Goal: Task Accomplishment & Management: Understand process/instructions

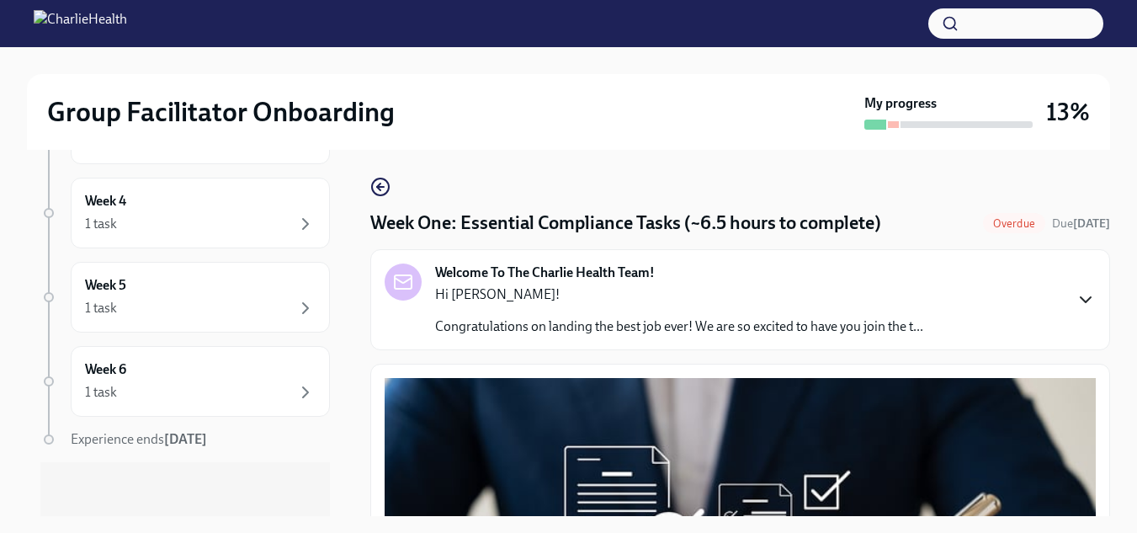
click at [1076, 301] on icon "button" at bounding box center [1086, 300] width 20 height 20
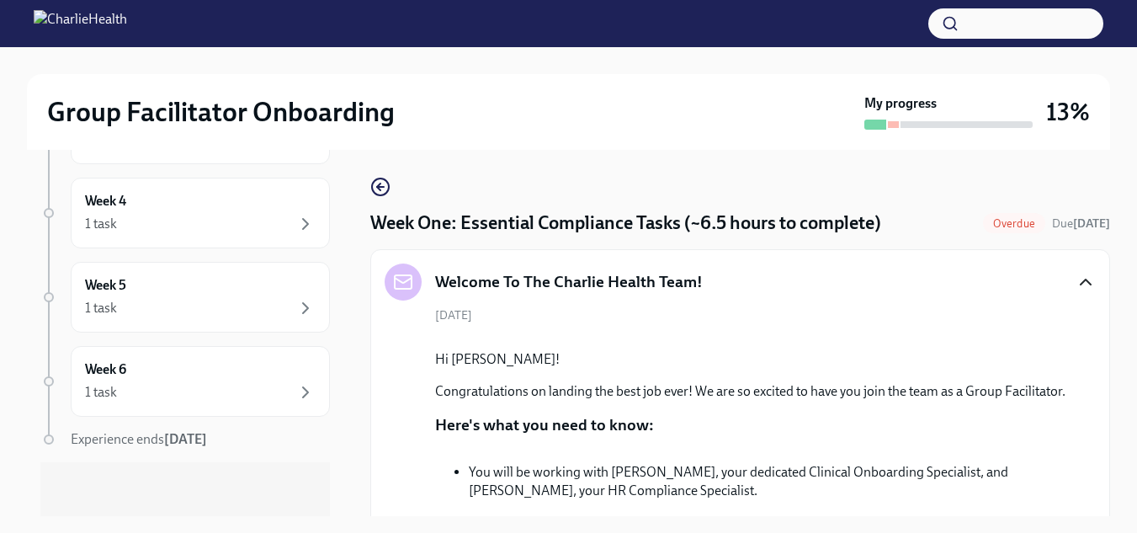
scroll to position [30, 0]
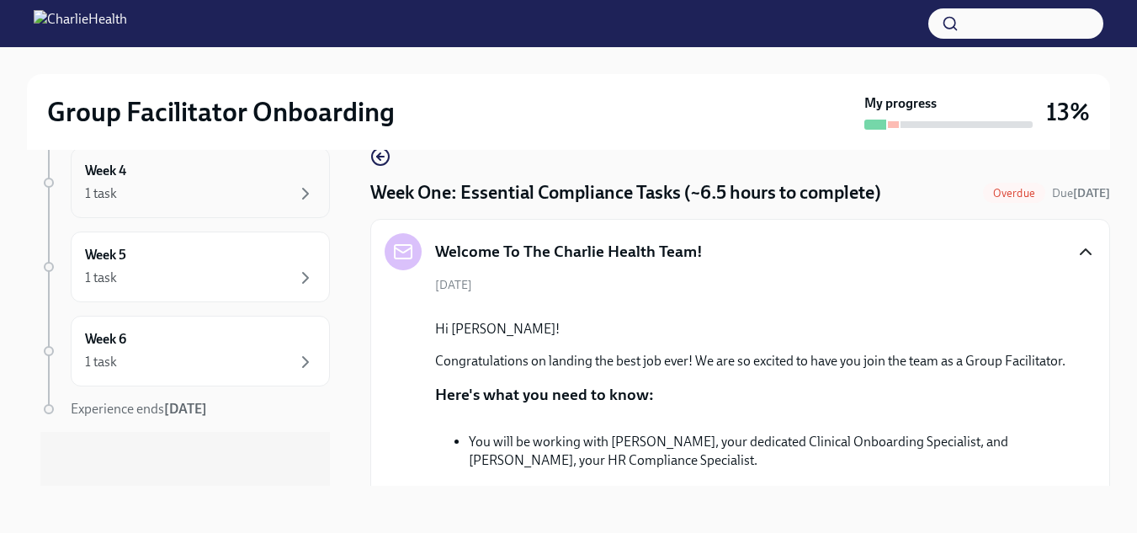
click at [188, 173] on div "Week 4 1 task" at bounding box center [200, 183] width 231 height 42
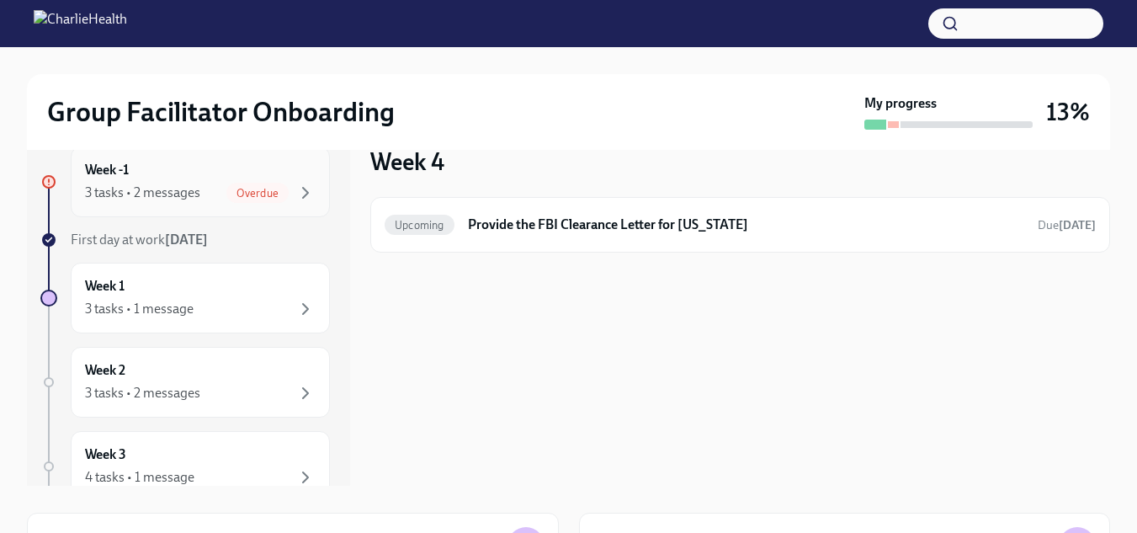
click at [251, 194] on span "Overdue" at bounding box center [257, 193] width 62 height 13
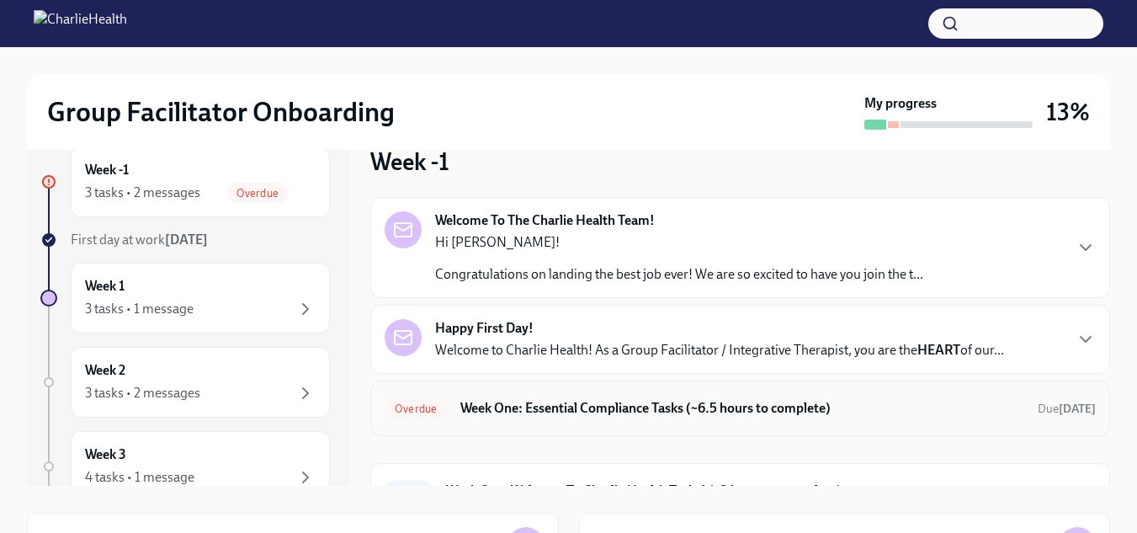
click at [574, 413] on h6 "Week One: Essential Compliance Tasks (~6.5 hours to complete)" at bounding box center [742, 408] width 564 height 19
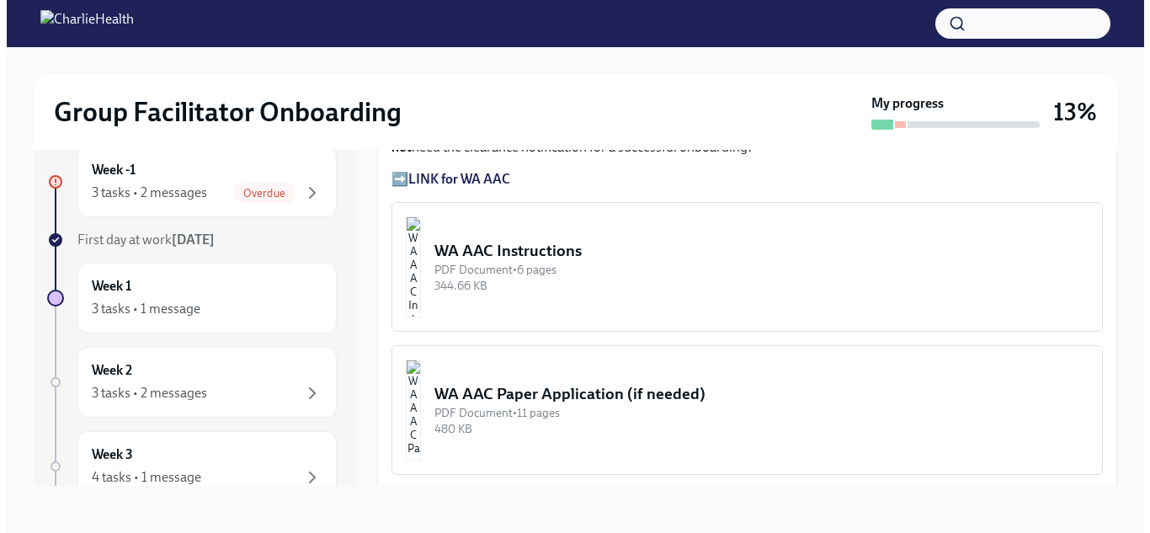
scroll to position [1396, 0]
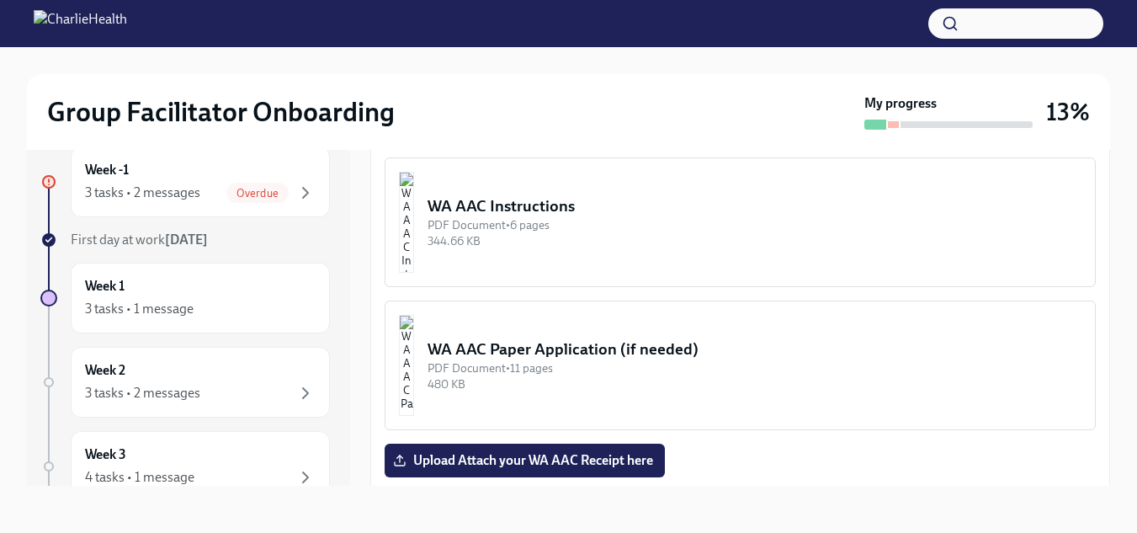
click at [414, 220] on img "button" at bounding box center [406, 222] width 15 height 101
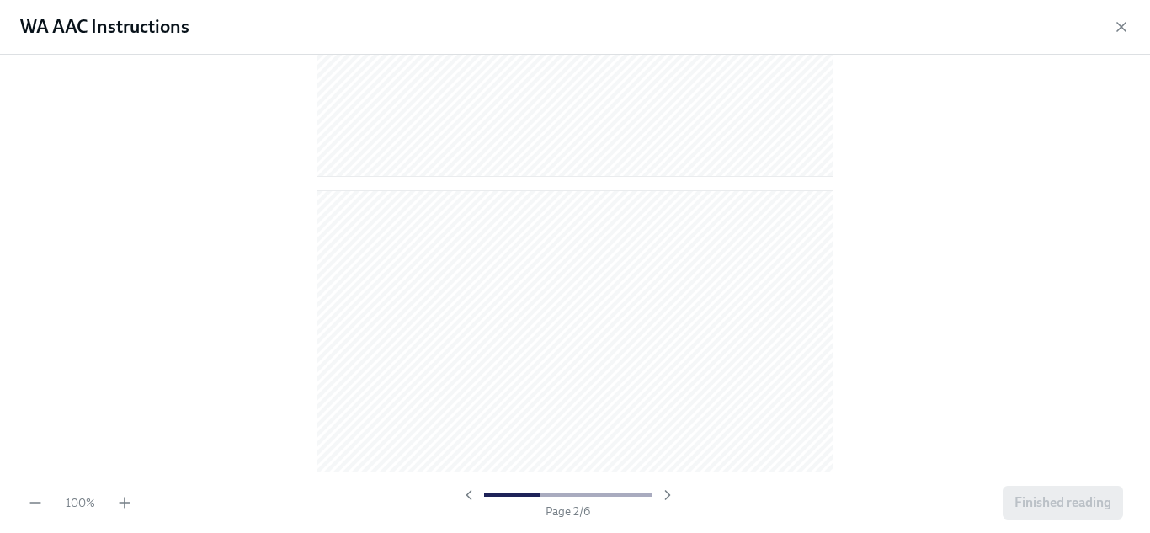
scroll to position [582, 0]
